Goal: Browse casually

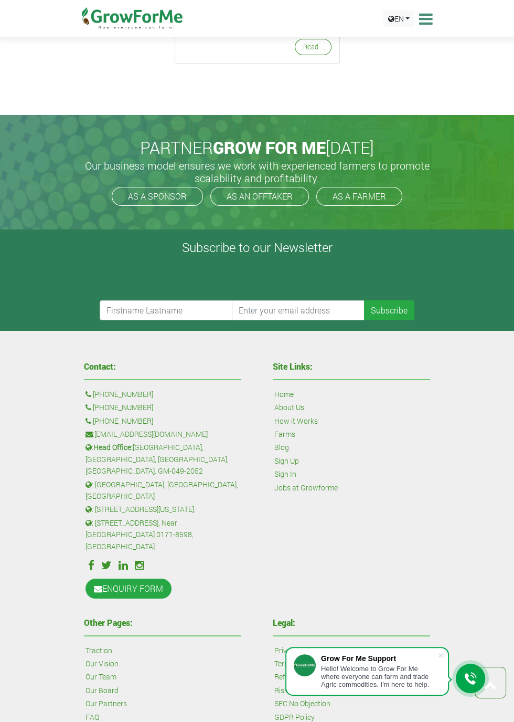
scroll to position [3326, 0]
